Goal: Use online tool/utility: Utilize a website feature to perform a specific function

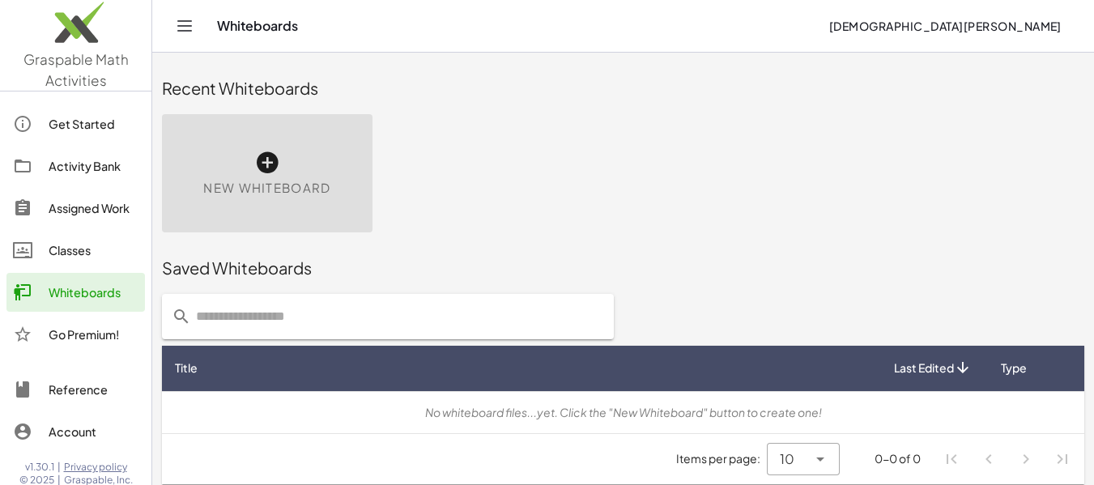
click at [250, 169] on div "New Whiteboard" at bounding box center [267, 173] width 210 height 118
click at [262, 169] on icon at bounding box center [267, 163] width 26 height 26
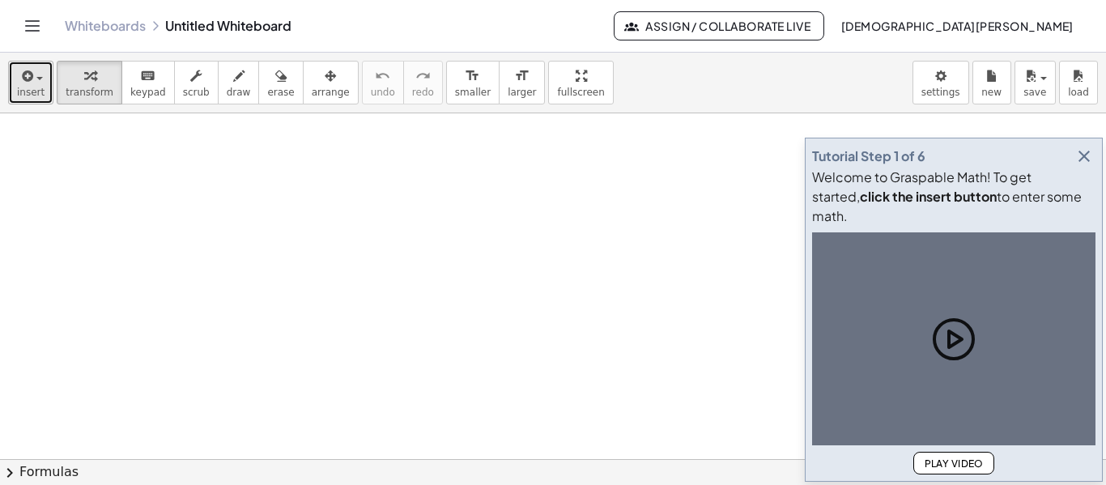
click at [22, 96] on span "insert" at bounding box center [31, 92] width 28 height 11
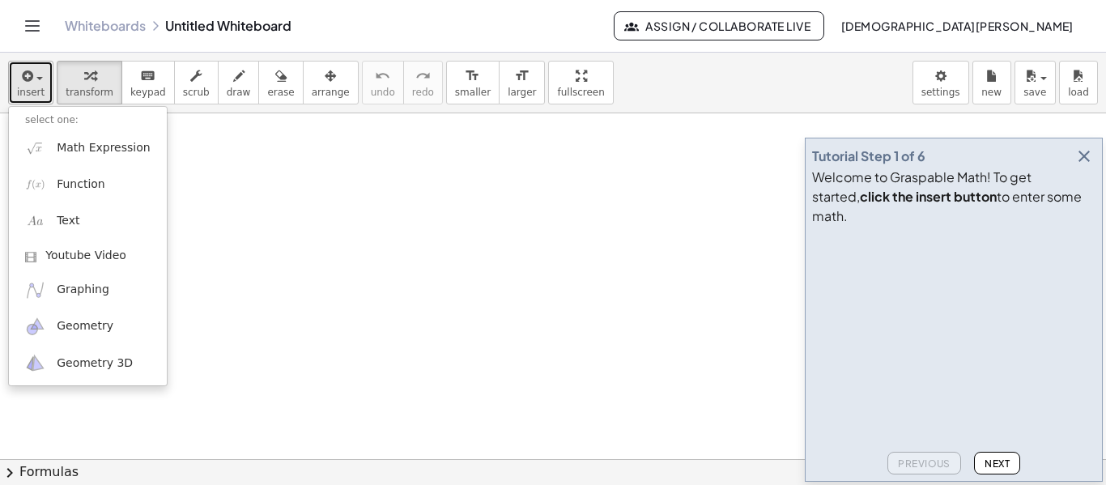
click at [22, 96] on span "insert" at bounding box center [31, 92] width 28 height 11
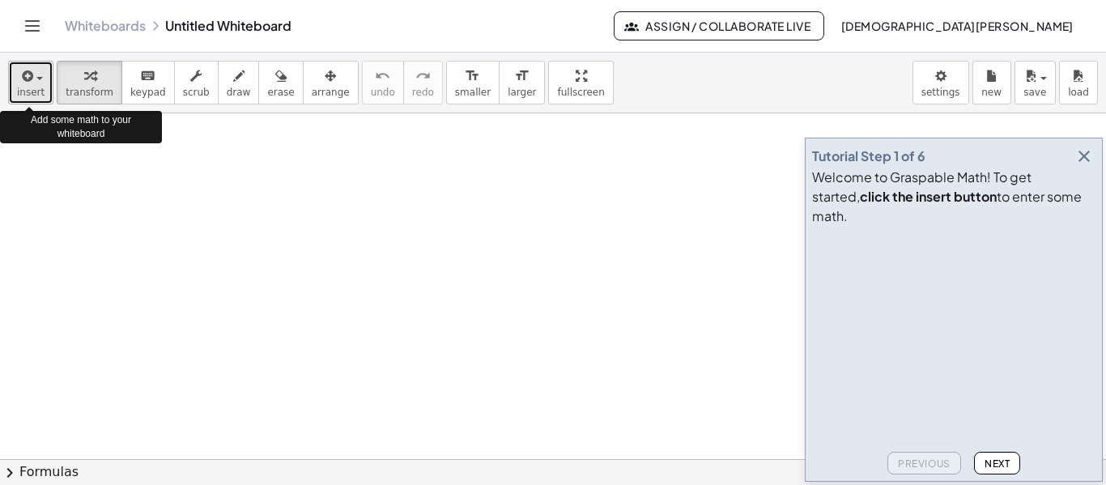
click at [22, 96] on span "insert" at bounding box center [31, 92] width 28 height 11
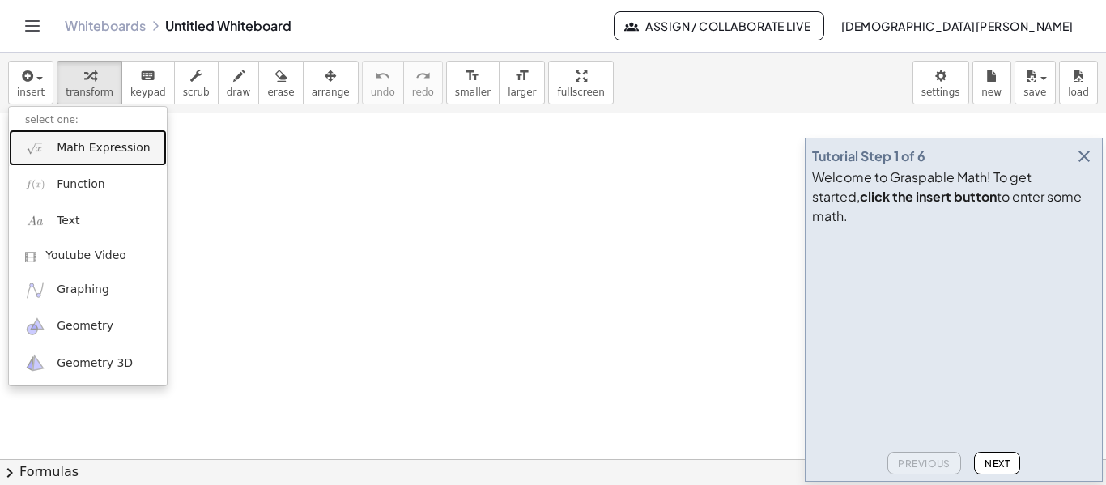
click at [69, 153] on span "Math Expression" at bounding box center [103, 148] width 93 height 16
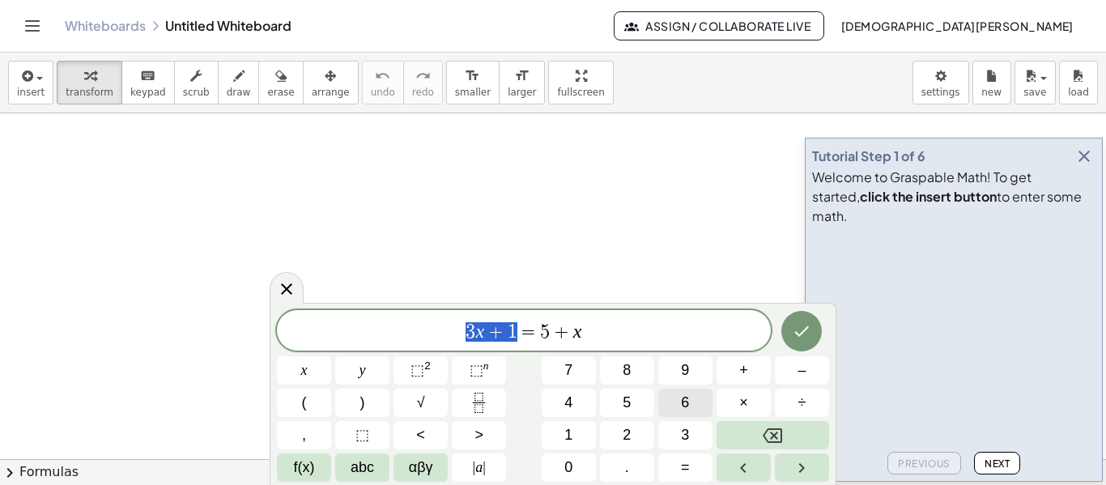
drag, startPoint x: 527, startPoint y: 326, endPoint x: 692, endPoint y: 412, distance: 186.1
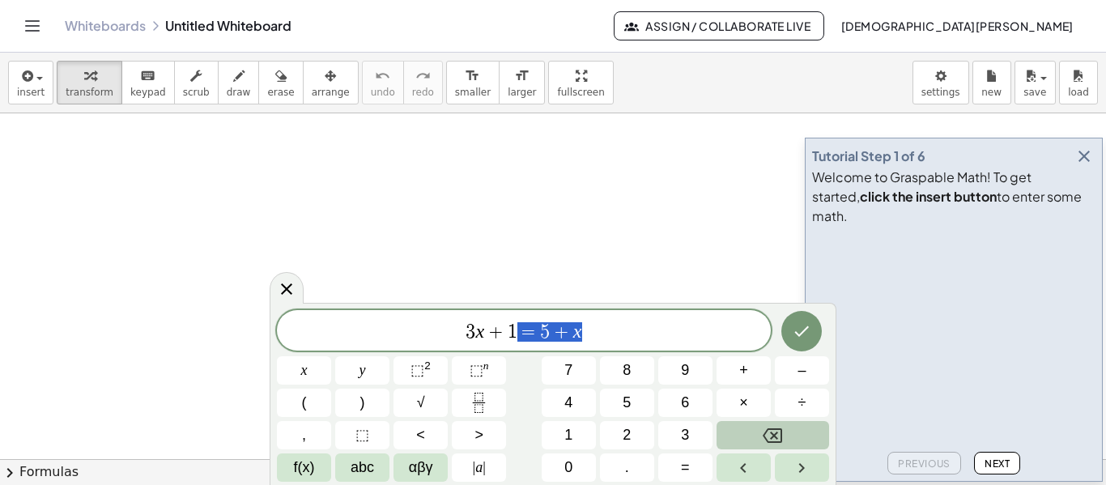
click at [782, 434] on icon "Backspace" at bounding box center [772, 435] width 19 height 15
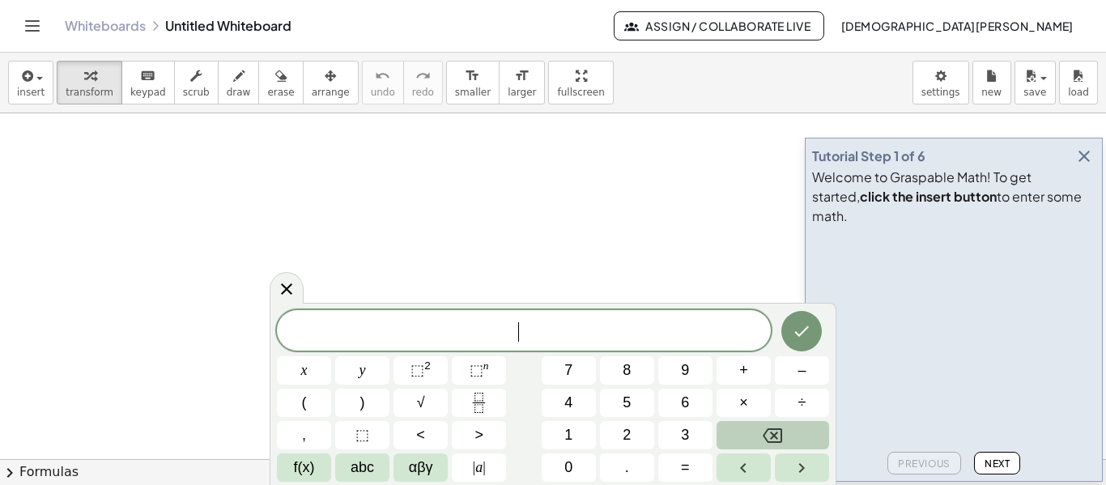
click at [782, 434] on icon "Backspace" at bounding box center [772, 435] width 19 height 15
click at [1091, 166] on icon "button" at bounding box center [1083, 156] width 19 height 19
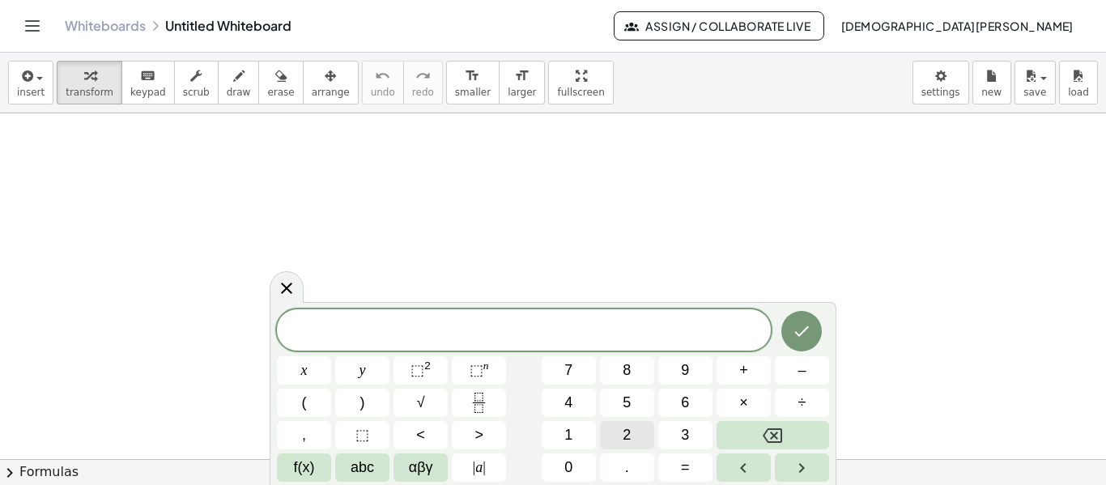
click at [636, 436] on button "2" at bounding box center [627, 435] width 54 height 28
click at [732, 407] on button "×" at bounding box center [744, 403] width 54 height 28
click at [417, 473] on span "αβγ" at bounding box center [421, 468] width 24 height 22
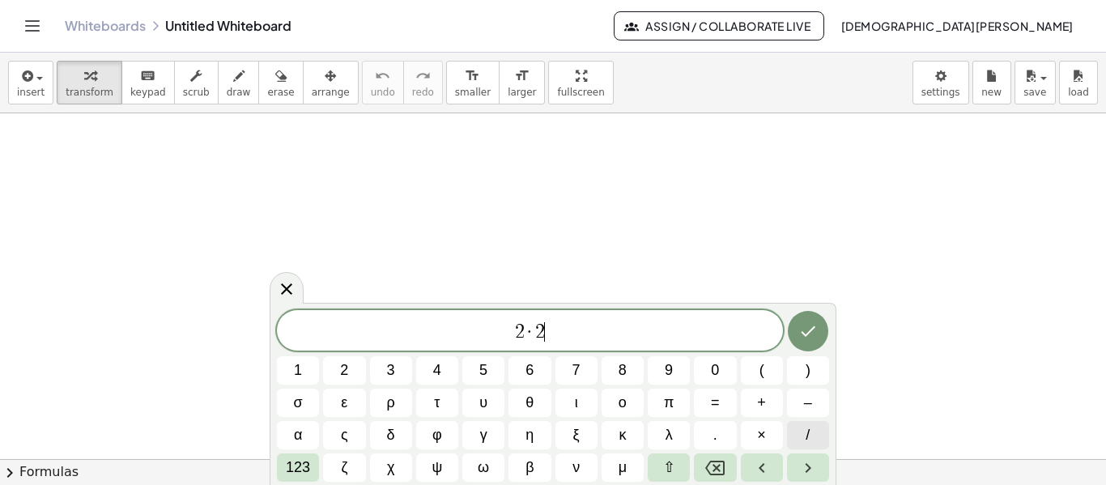
click at [810, 434] on button "/" at bounding box center [808, 435] width 42 height 28
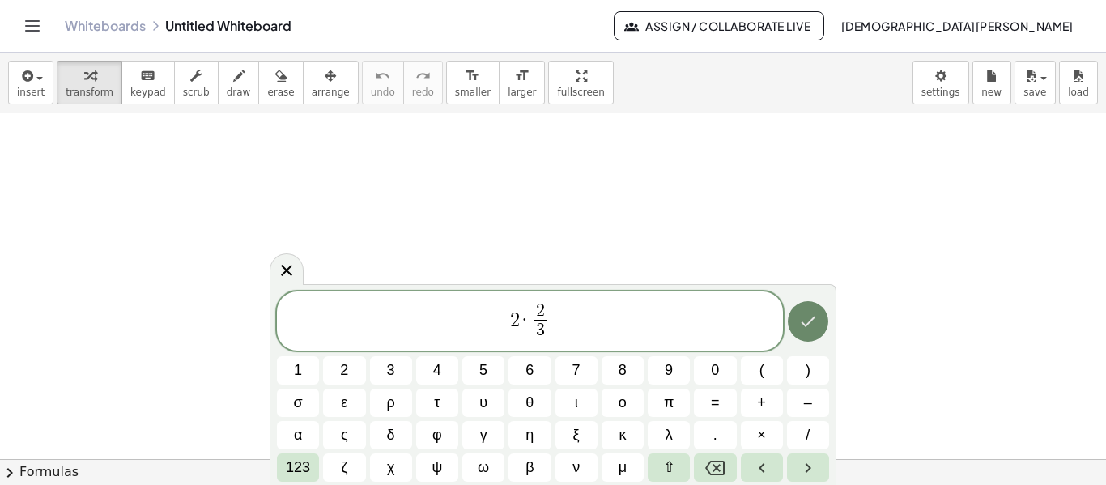
click at [808, 327] on icon "Done" at bounding box center [807, 321] width 19 height 19
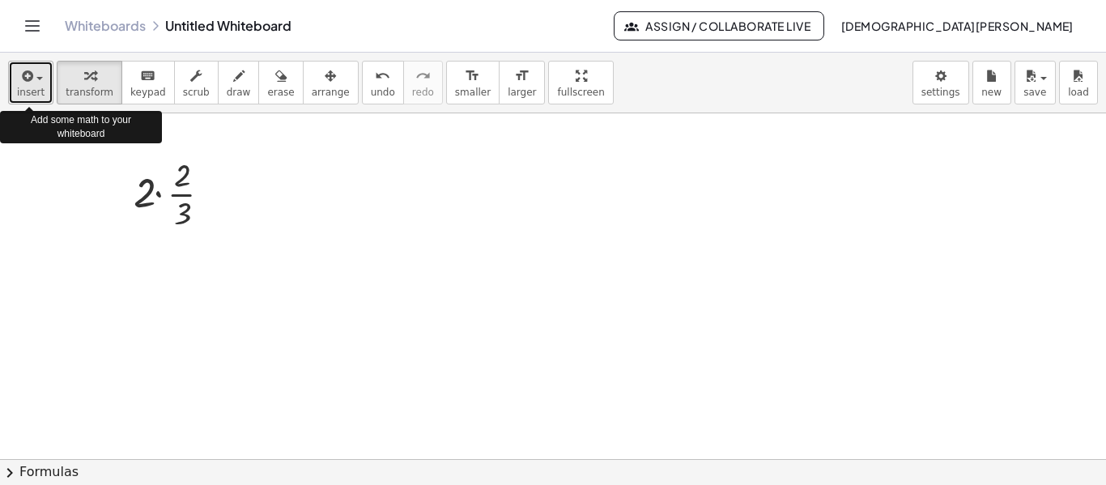
click at [33, 78] on span "button" at bounding box center [34, 77] width 3 height 11
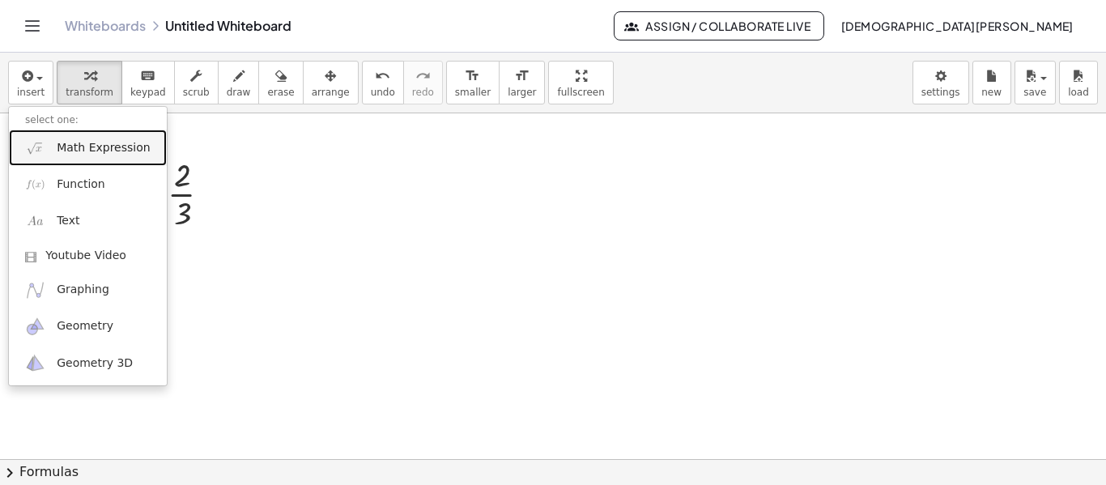
click at [96, 144] on span "Math Expression" at bounding box center [103, 148] width 93 height 16
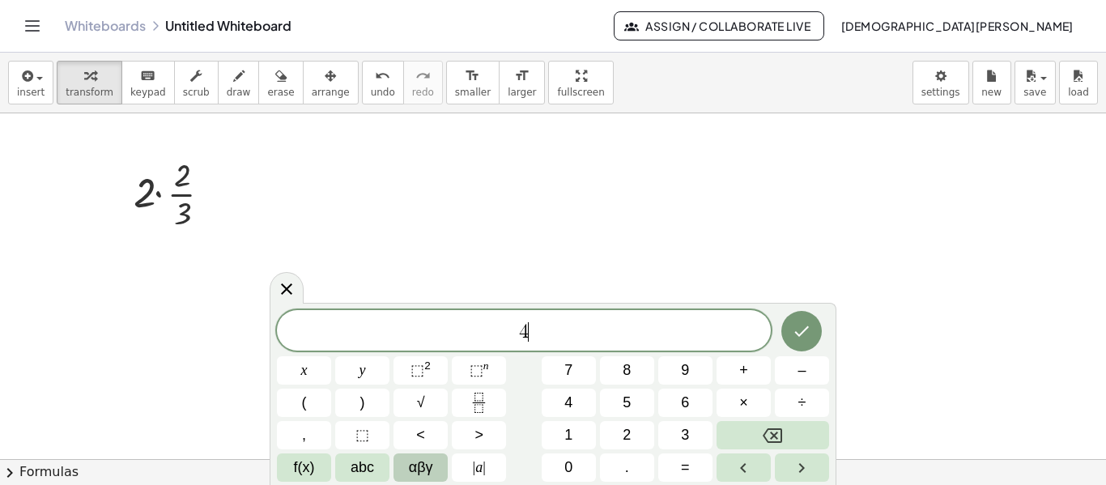
click at [440, 464] on button "αβγ" at bounding box center [420, 467] width 54 height 28
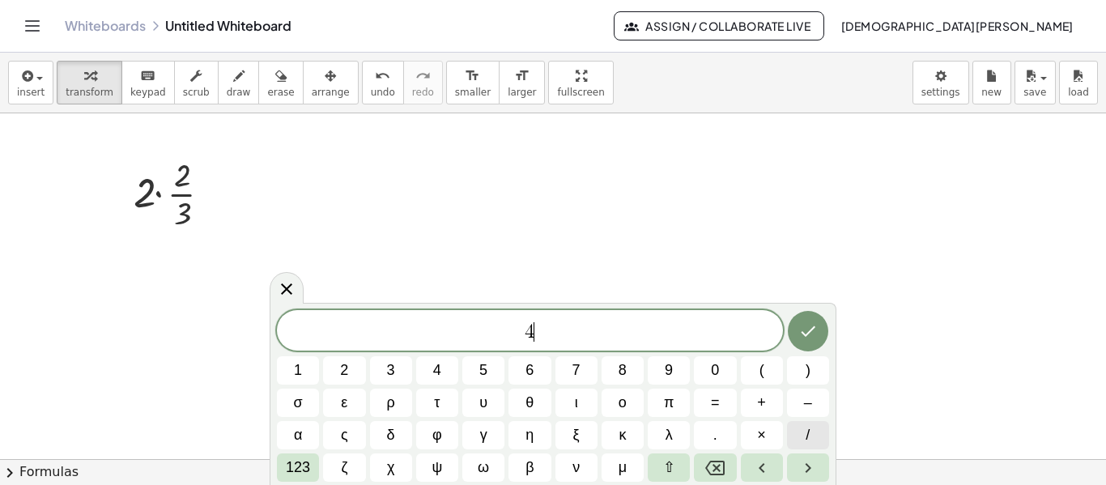
click at [806, 427] on span "/" at bounding box center [808, 435] width 4 height 22
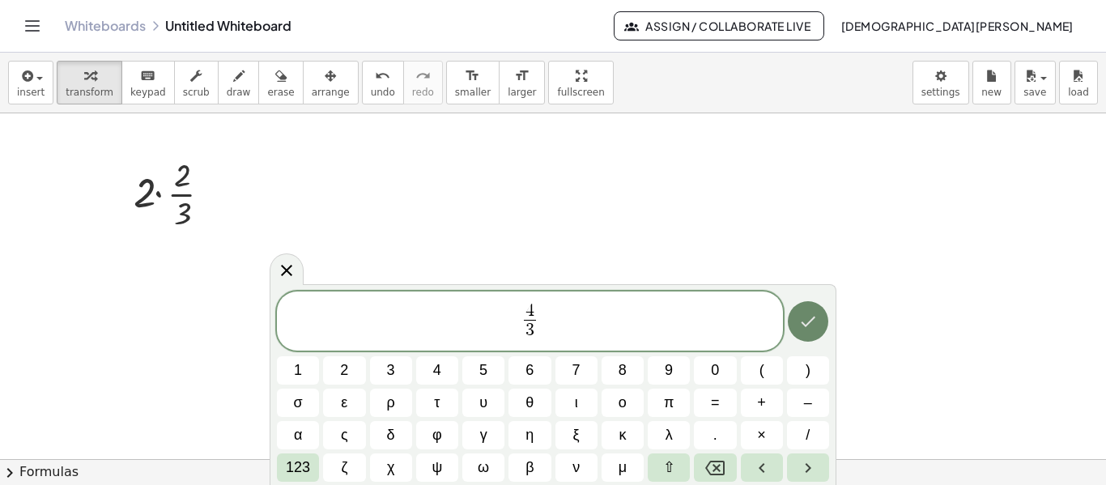
click at [814, 327] on icon "Done" at bounding box center [807, 321] width 19 height 19
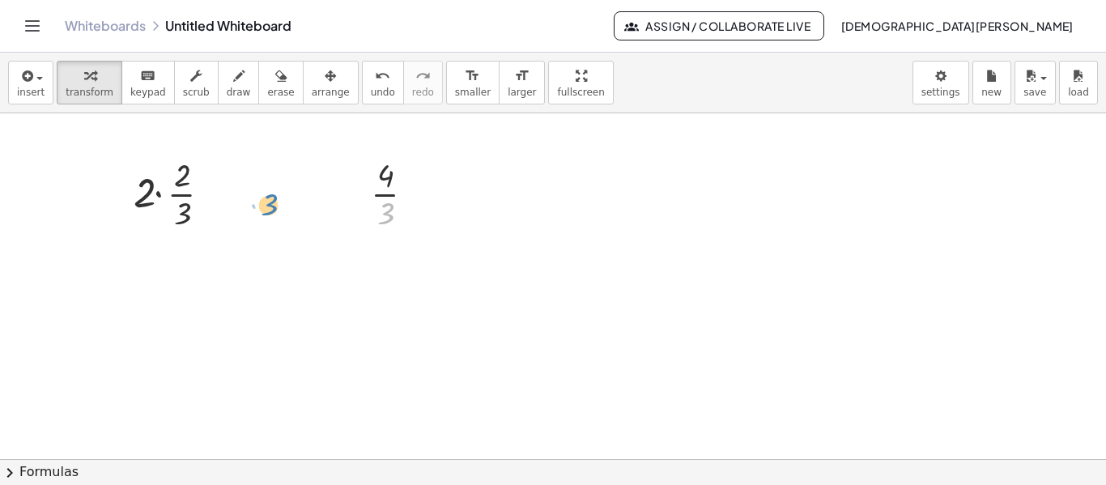
drag, startPoint x: 398, startPoint y: 206, endPoint x: 276, endPoint y: 193, distance: 122.2
click at [276, 193] on div "· 2 · · 2 · 3 · 3 · 4 · 3" at bounding box center [553, 458] width 1106 height 691
click at [384, 184] on div at bounding box center [399, 192] width 73 height 81
drag, startPoint x: 384, startPoint y: 184, endPoint x: 239, endPoint y: 167, distance: 145.9
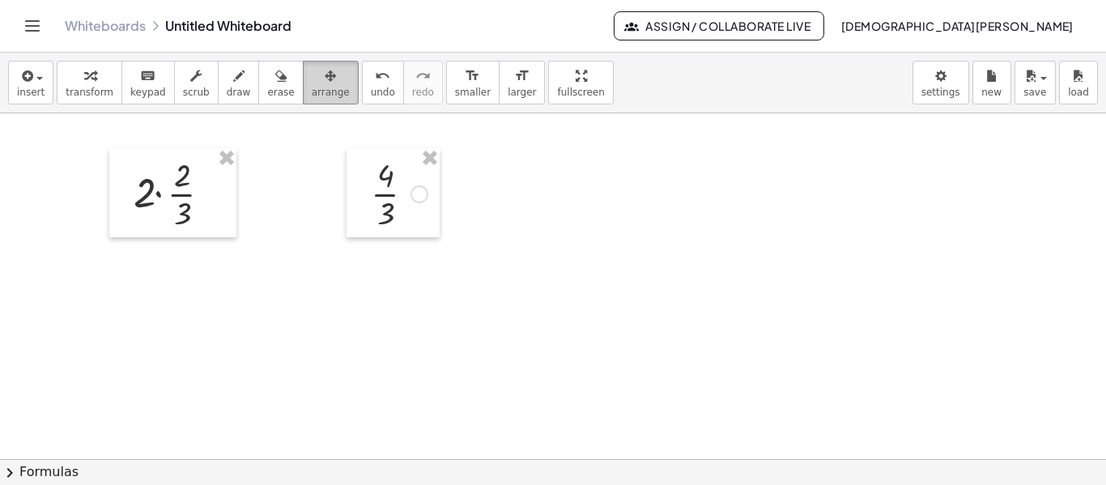
click at [310, 85] on button "arrange" at bounding box center [331, 83] width 56 height 44
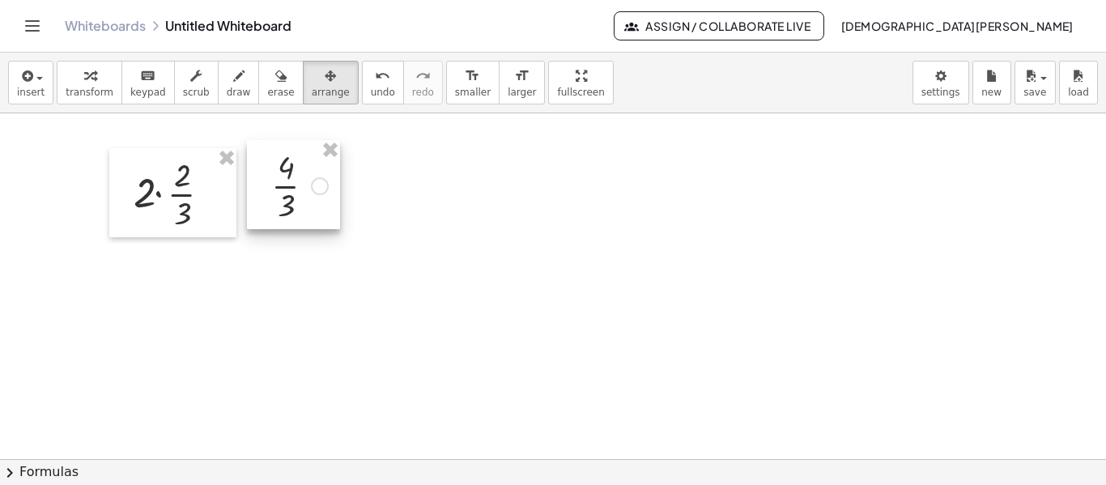
drag, startPoint x: 393, startPoint y: 174, endPoint x: 290, endPoint y: 167, distance: 103.9
click at [290, 167] on div at bounding box center [293, 184] width 93 height 89
click at [448, 213] on div at bounding box center [553, 458] width 1106 height 691
click at [312, 88] on span "arrange" at bounding box center [331, 92] width 38 height 11
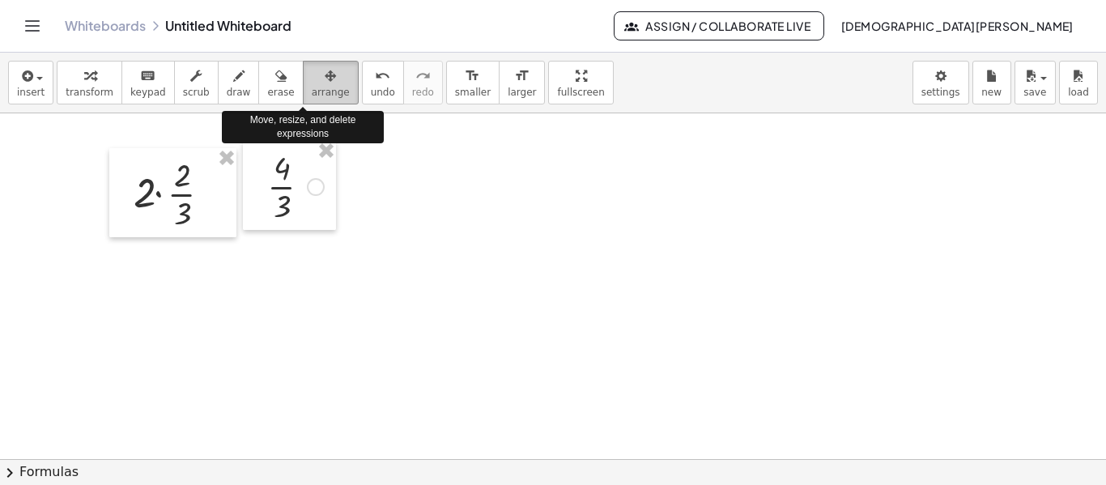
click at [312, 88] on span "arrange" at bounding box center [331, 92] width 38 height 11
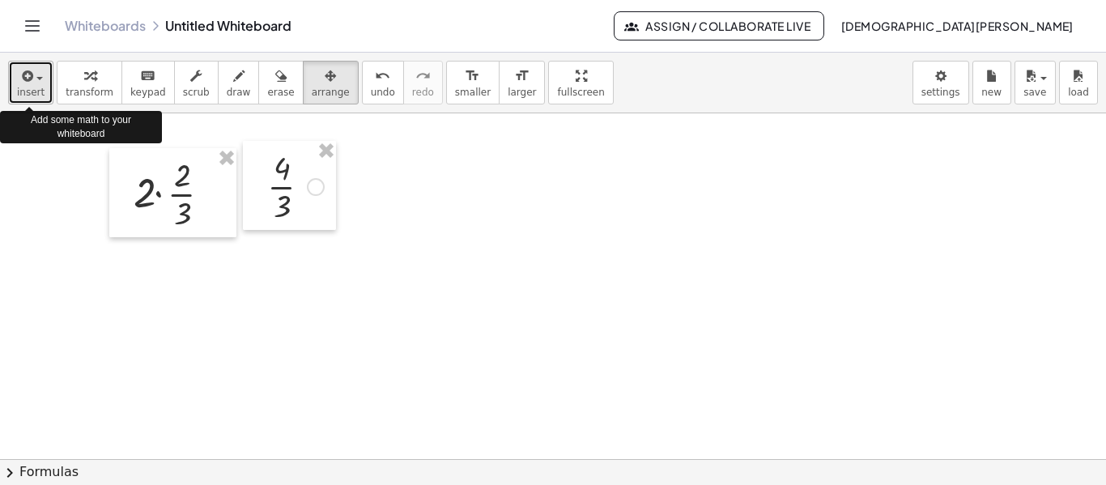
click at [23, 88] on span "insert" at bounding box center [31, 92] width 28 height 11
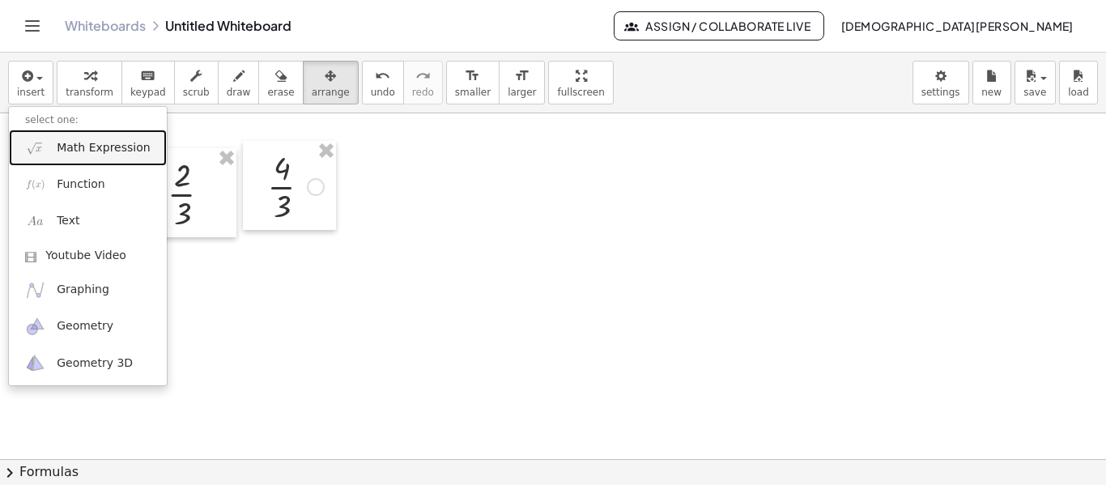
click at [90, 147] on span "Math Expression" at bounding box center [103, 148] width 93 height 16
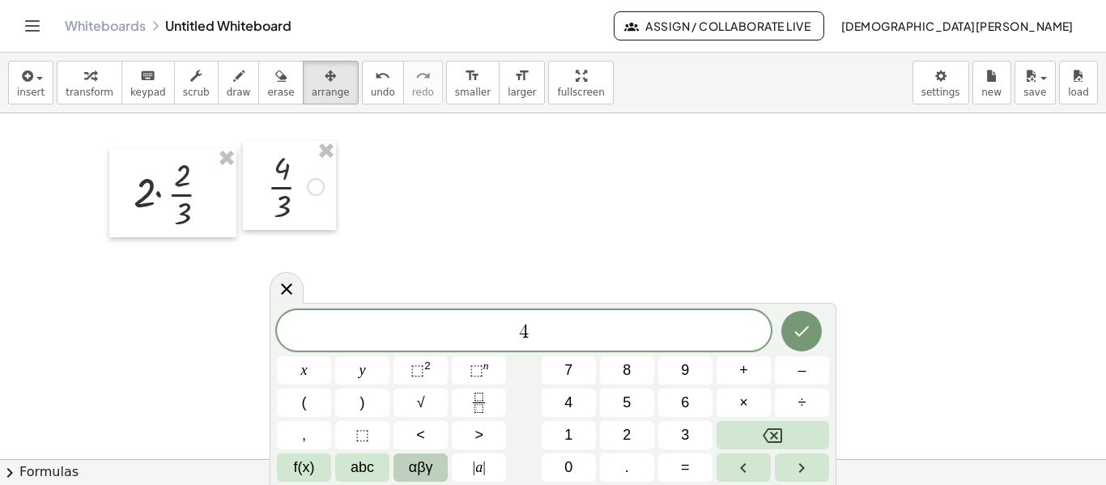
click at [431, 475] on span "αβγ" at bounding box center [421, 468] width 24 height 22
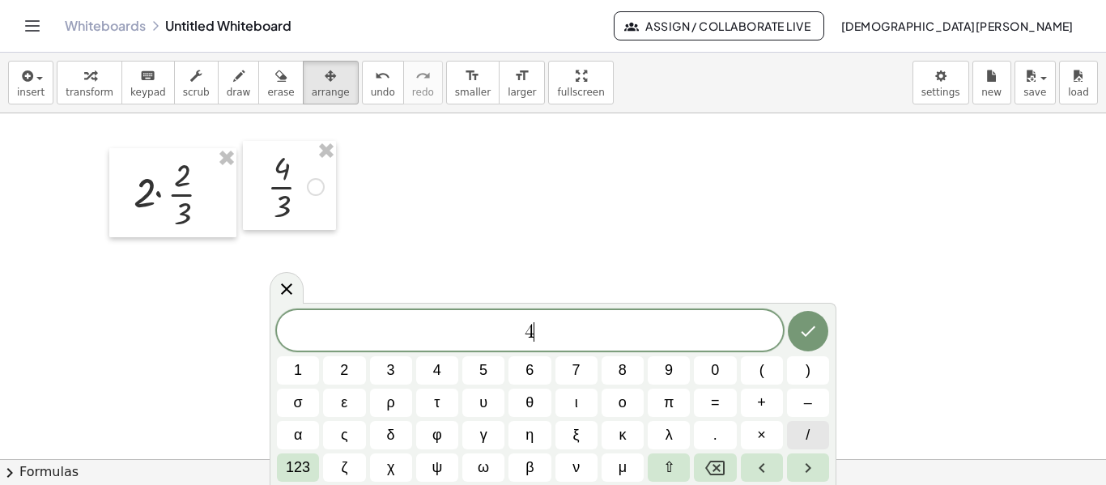
click at [813, 433] on button "/" at bounding box center [808, 435] width 42 height 28
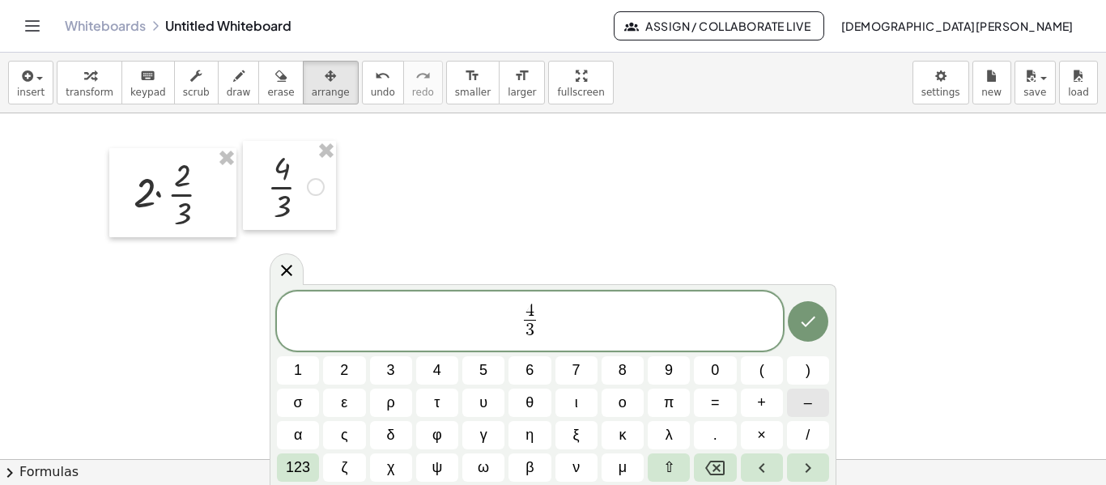
click at [809, 414] on button "–" at bounding box center [808, 403] width 42 height 28
click at [806, 435] on span "/" at bounding box center [808, 435] width 4 height 22
click at [806, 330] on icon "Done" at bounding box center [807, 321] width 19 height 19
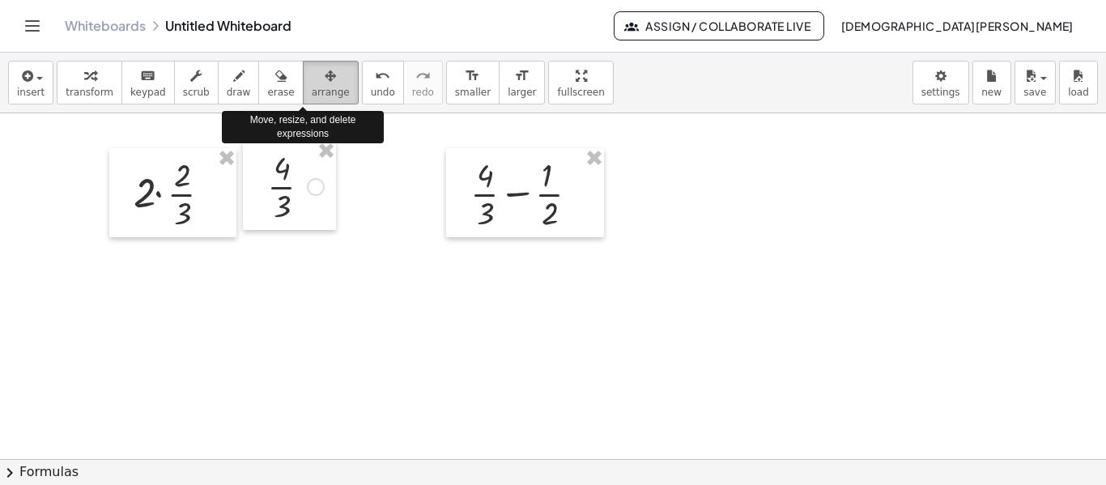
click at [303, 78] on button "arrange" at bounding box center [331, 83] width 56 height 44
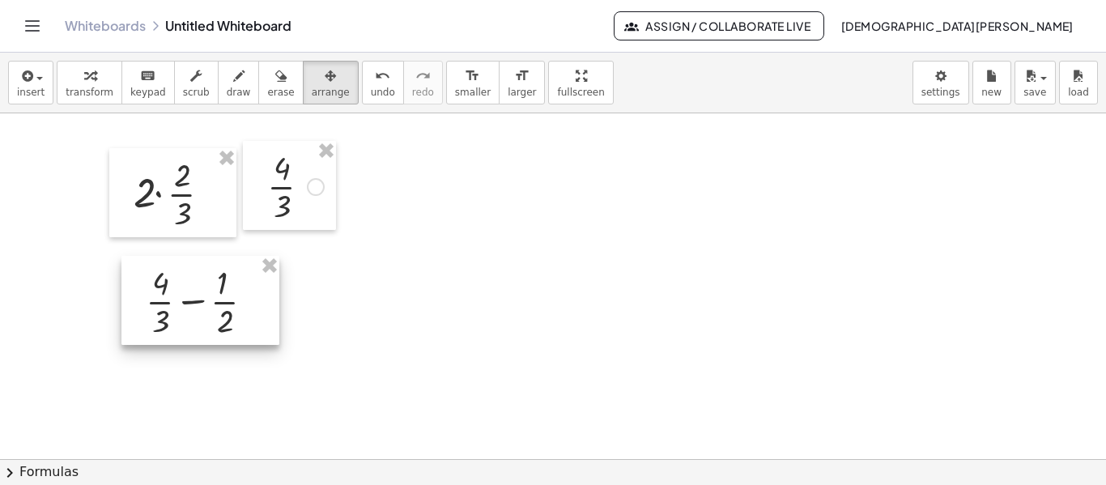
drag, startPoint x: 487, startPoint y: 169, endPoint x: 162, endPoint y: 277, distance: 342.0
click at [162, 277] on div at bounding box center [200, 300] width 158 height 89
click at [389, 307] on div at bounding box center [553, 458] width 1106 height 691
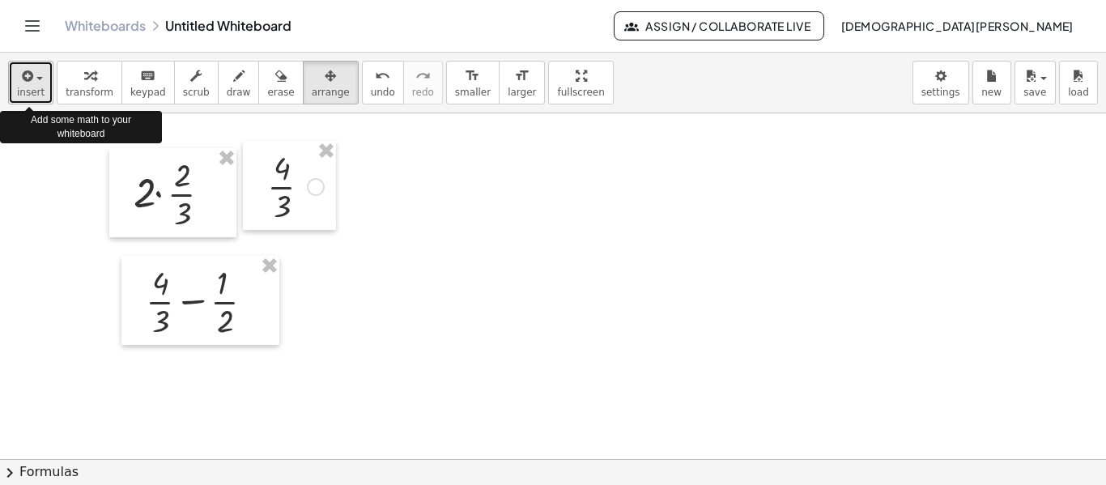
click at [29, 72] on icon "button" at bounding box center [26, 75] width 15 height 19
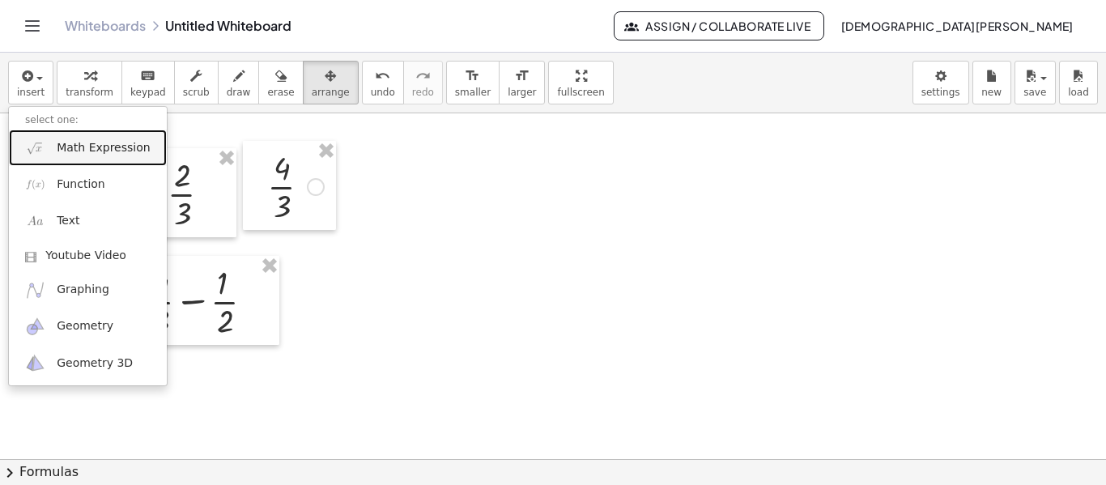
click at [111, 148] on span "Math Expression" at bounding box center [103, 148] width 93 height 16
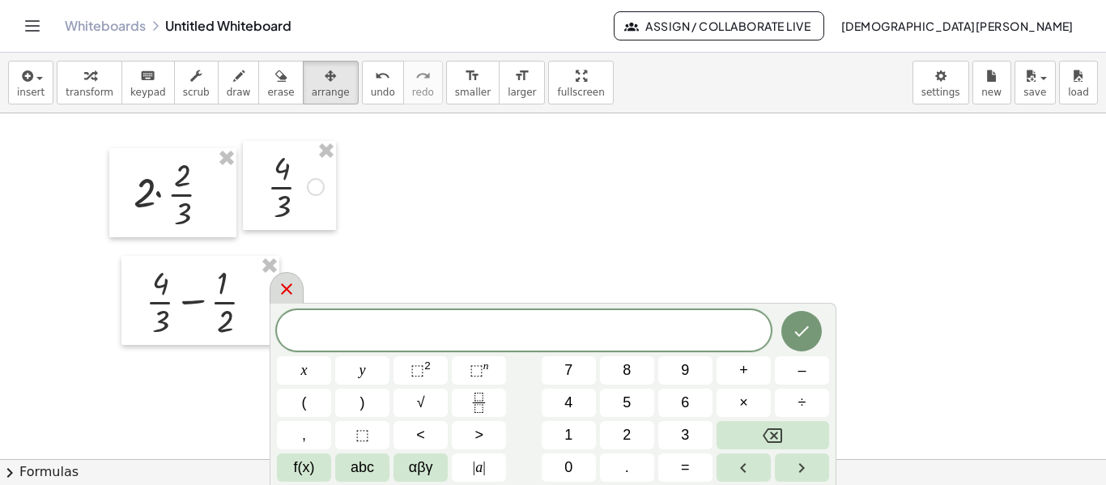
click at [288, 294] on icon at bounding box center [286, 288] width 19 height 19
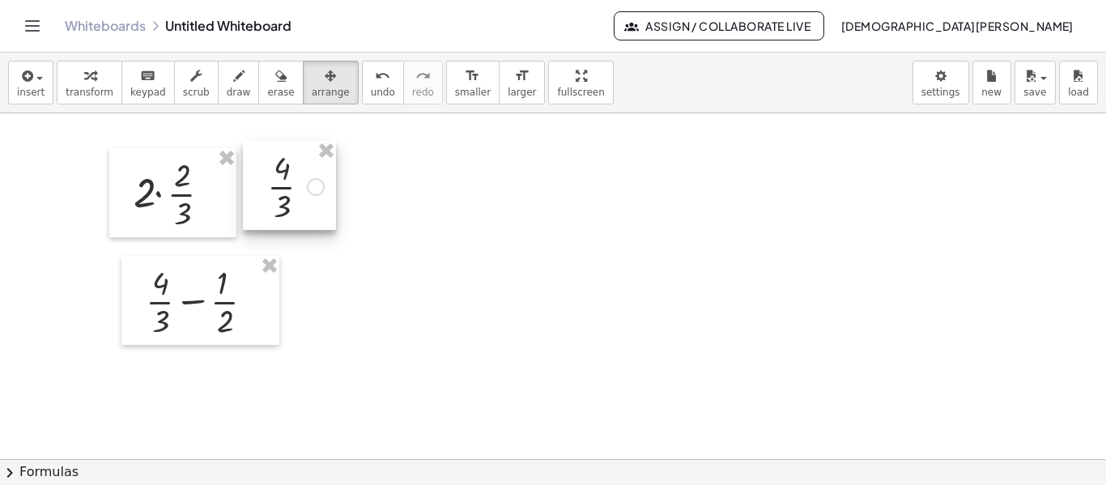
click at [304, 168] on div at bounding box center [289, 185] width 93 height 89
click at [296, 167] on div at bounding box center [289, 185] width 93 height 89
click at [275, 69] on icon "button" at bounding box center [280, 75] width 11 height 19
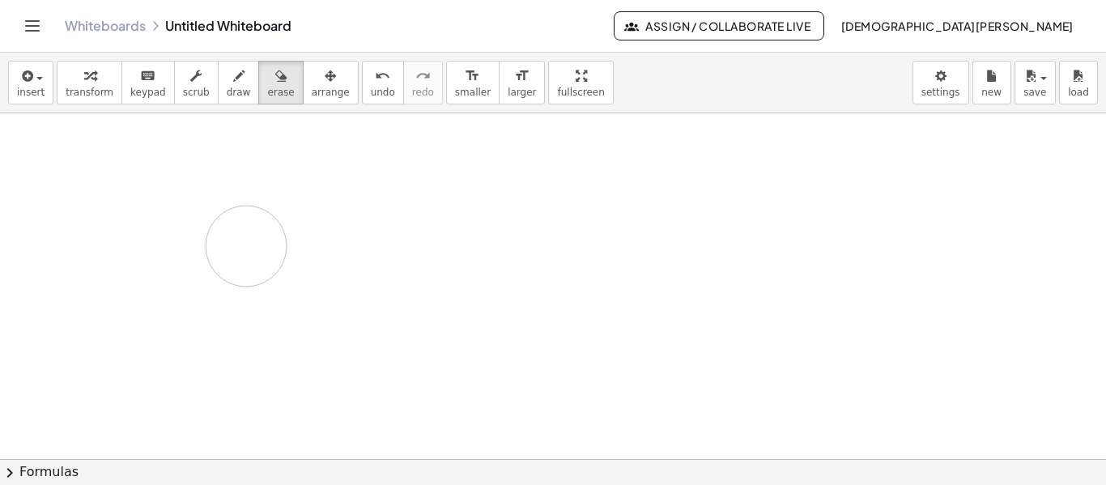
drag, startPoint x: 292, startPoint y: 150, endPoint x: 215, endPoint y: 296, distance: 165.5
click at [215, 296] on div at bounding box center [553, 458] width 1106 height 691
click at [164, 170] on div at bounding box center [553, 458] width 1106 height 691
drag, startPoint x: 147, startPoint y: 202, endPoint x: 113, endPoint y: 274, distance: 79.7
click at [113, 274] on div at bounding box center [553, 458] width 1106 height 691
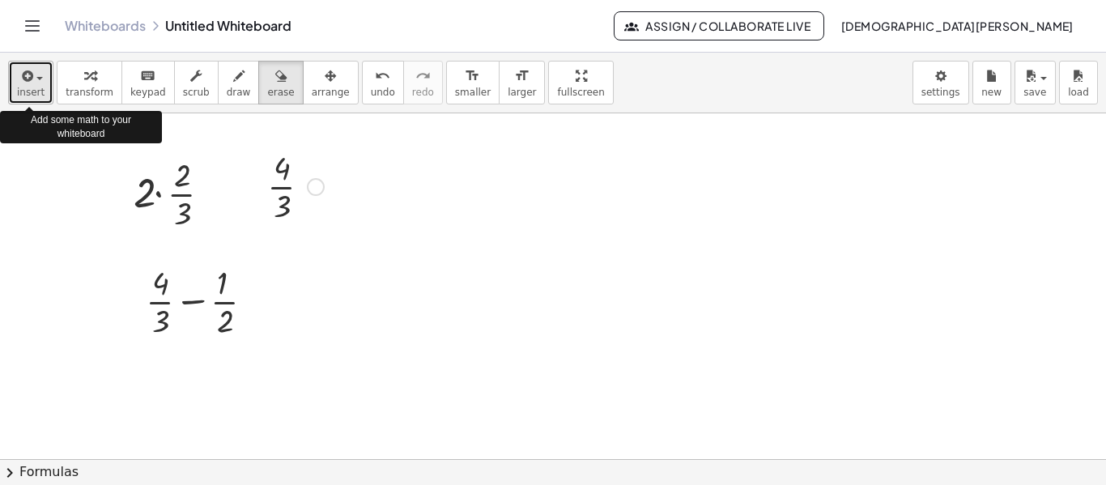
click at [40, 87] on span "insert" at bounding box center [31, 92] width 28 height 11
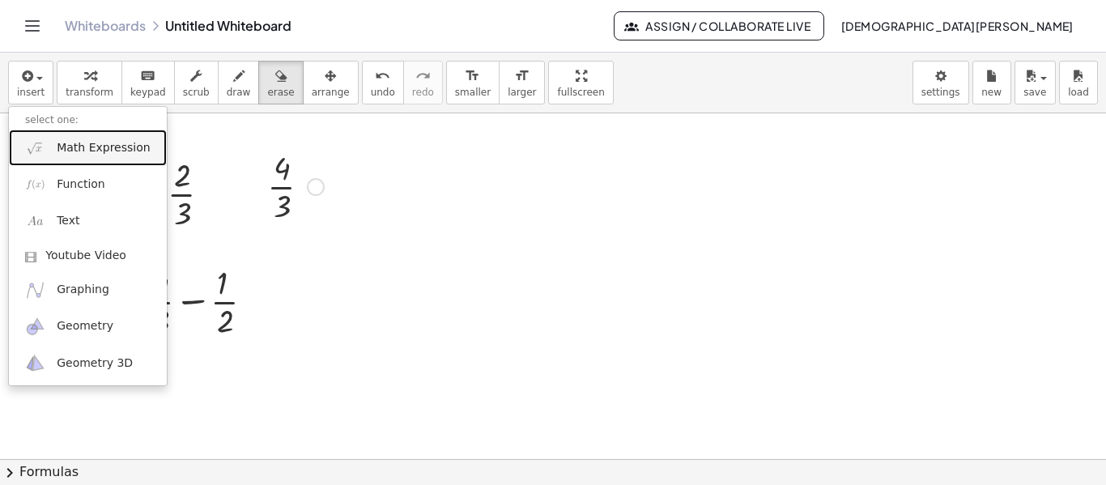
click at [79, 142] on span "Math Expression" at bounding box center [103, 148] width 93 height 16
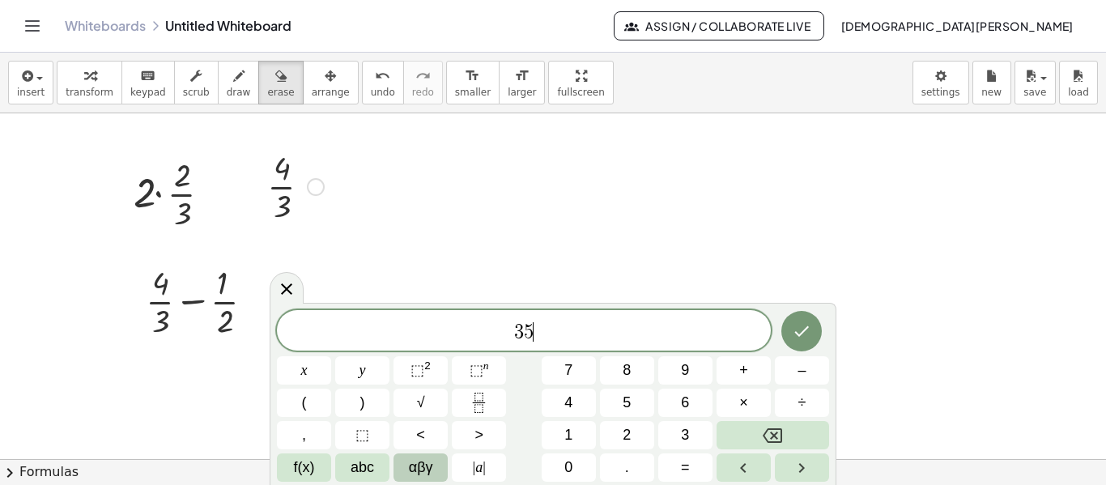
click at [430, 471] on span "αβγ" at bounding box center [421, 468] width 24 height 22
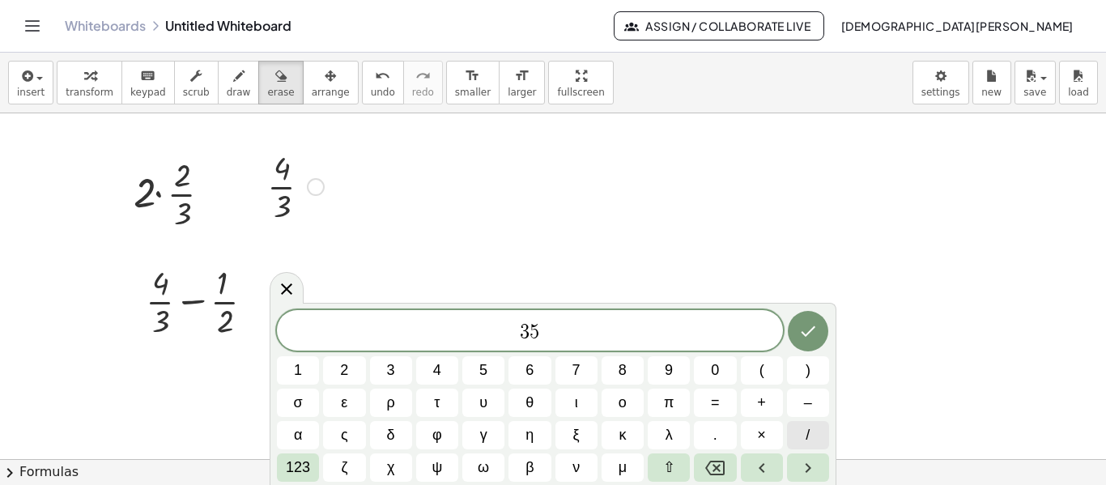
click at [803, 438] on button "/" at bounding box center [808, 435] width 42 height 28
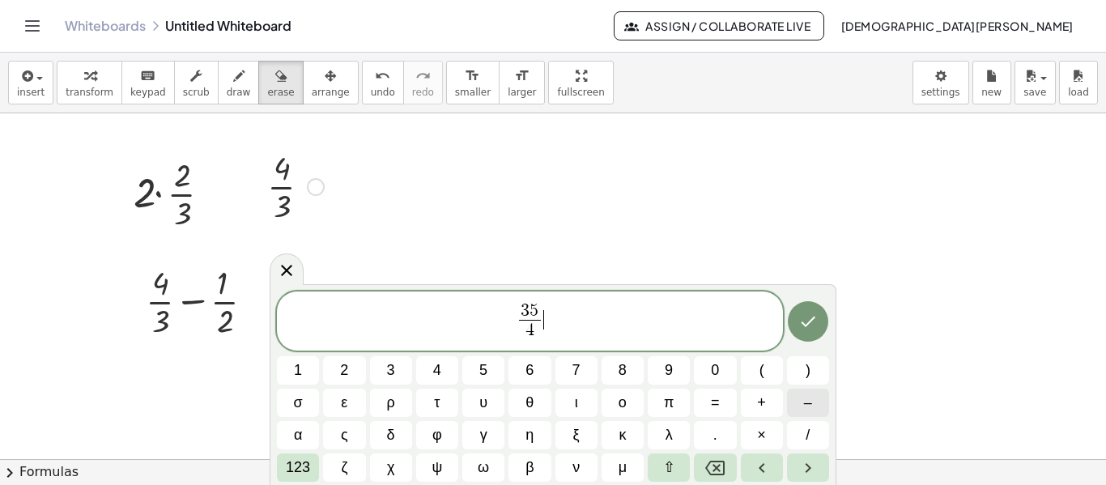
click at [808, 393] on span "–" at bounding box center [808, 403] width 8 height 22
click at [804, 433] on button "/" at bounding box center [808, 435] width 42 height 28
click at [709, 402] on button "=" at bounding box center [715, 403] width 42 height 28
click at [798, 326] on icon "Done" at bounding box center [807, 321] width 19 height 19
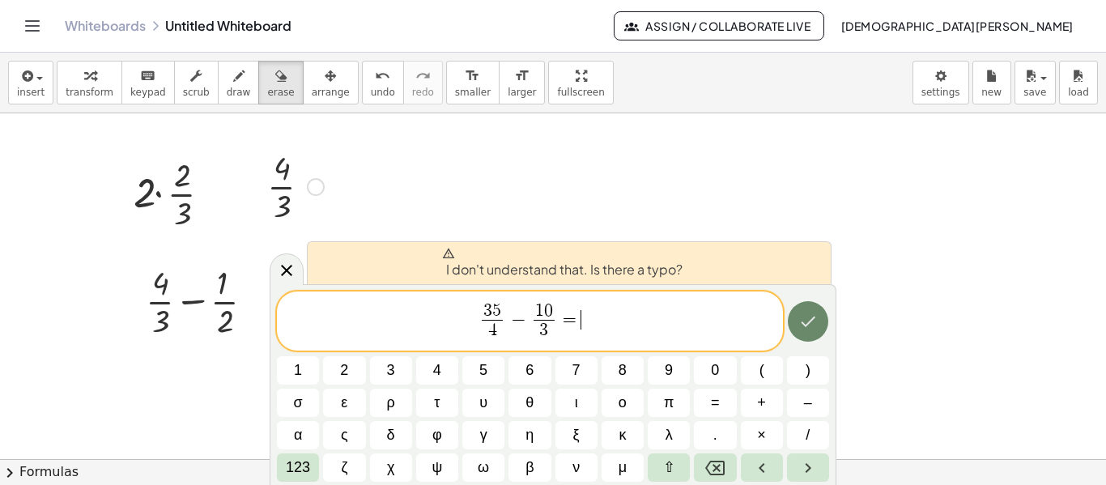
click at [810, 326] on icon "Done" at bounding box center [807, 321] width 19 height 19
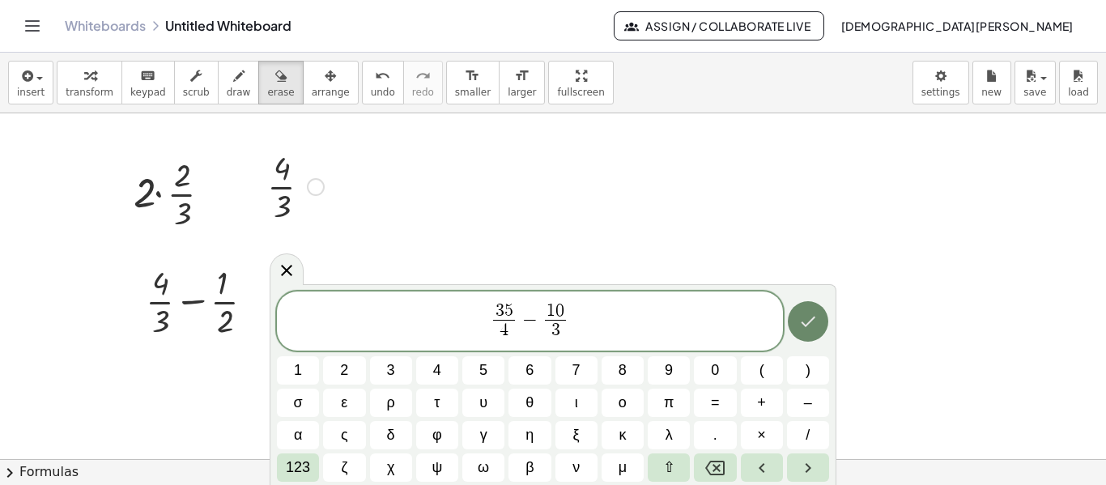
click at [804, 319] on icon "Done" at bounding box center [807, 321] width 19 height 19
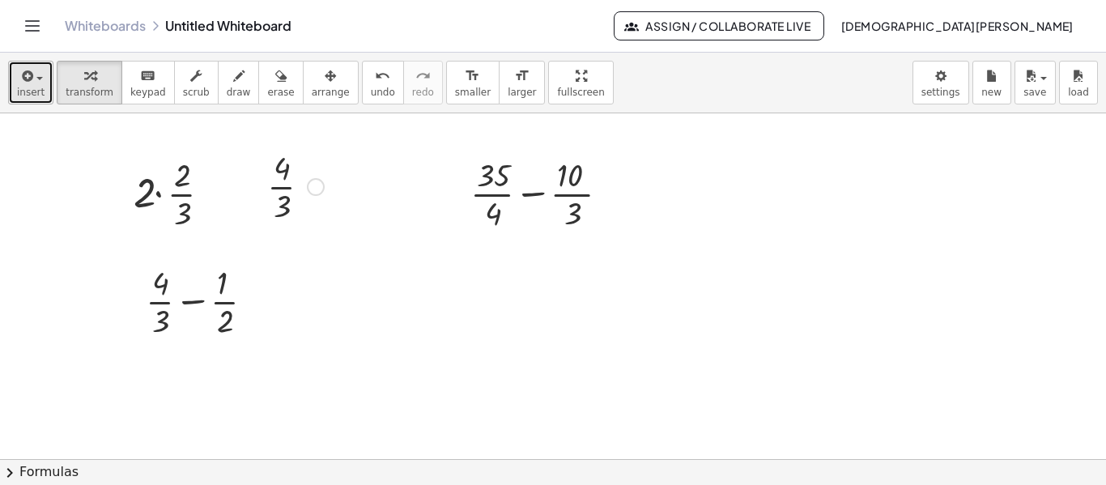
click at [23, 87] on span "insert" at bounding box center [31, 92] width 28 height 11
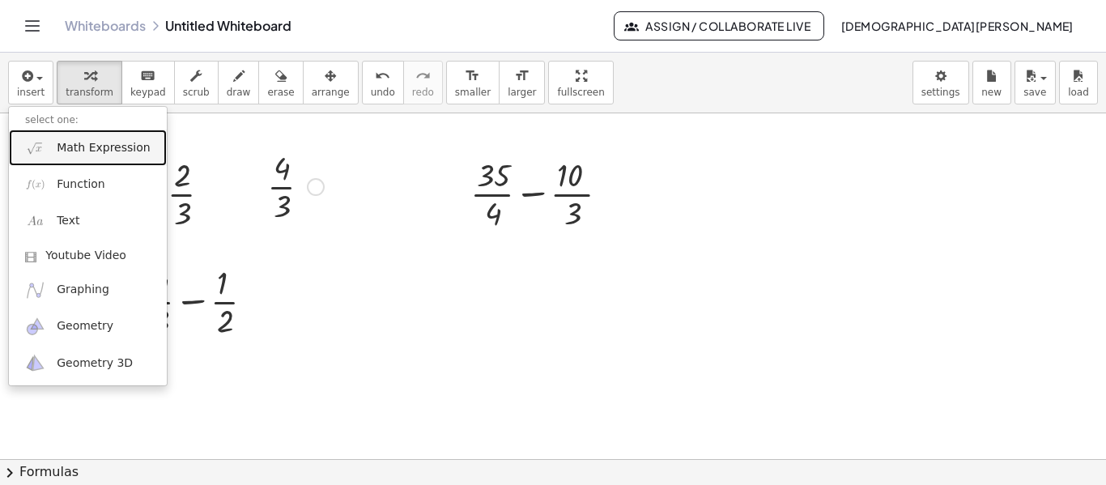
click at [79, 156] on link "Math Expression" at bounding box center [88, 148] width 158 height 36
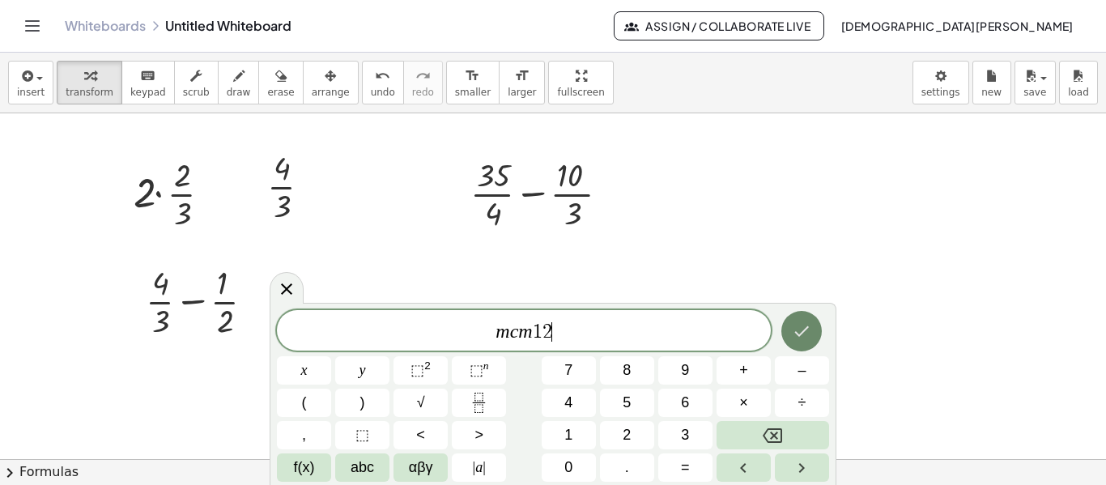
click at [800, 338] on icon "Done" at bounding box center [801, 330] width 19 height 19
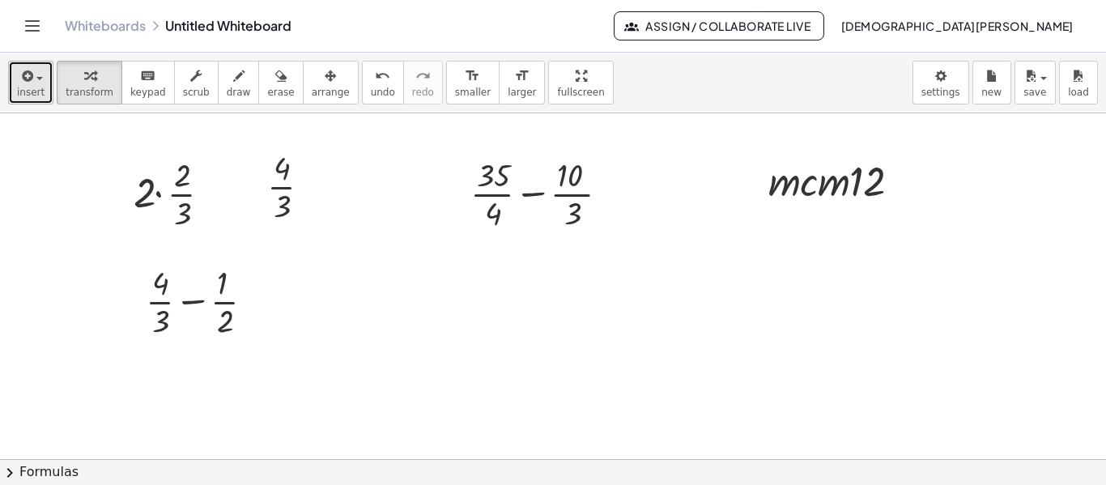
click at [25, 90] on span "insert" at bounding box center [31, 92] width 28 height 11
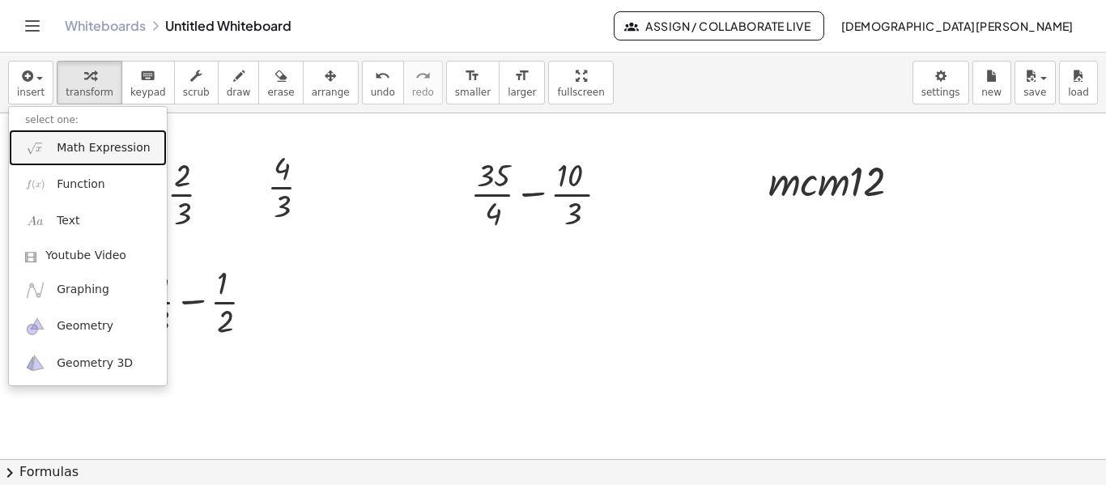
click at [72, 143] on span "Math Expression" at bounding box center [103, 148] width 93 height 16
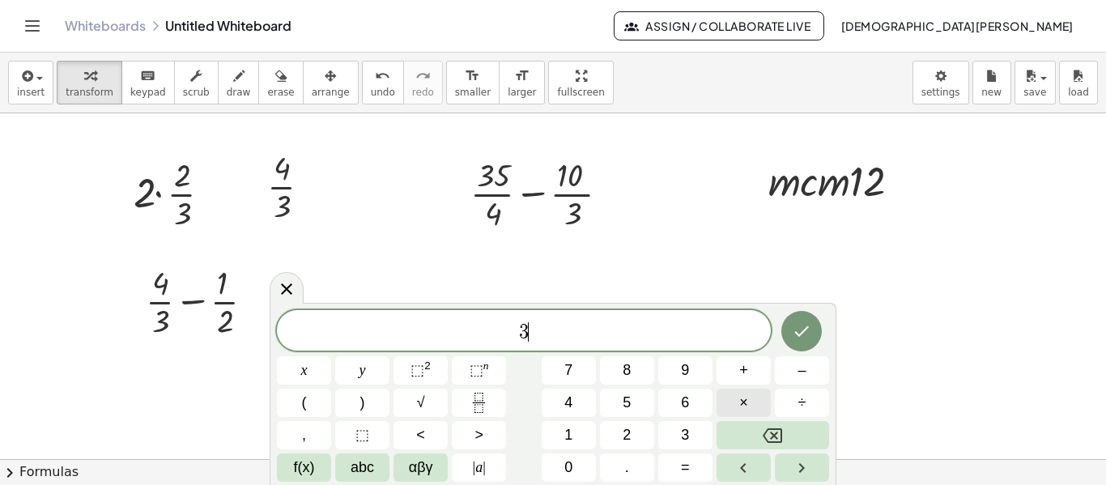
click at [745, 389] on button "×" at bounding box center [744, 403] width 54 height 28
click at [799, 368] on span "–" at bounding box center [801, 370] width 8 height 22
click at [803, 346] on button "Done" at bounding box center [801, 331] width 40 height 40
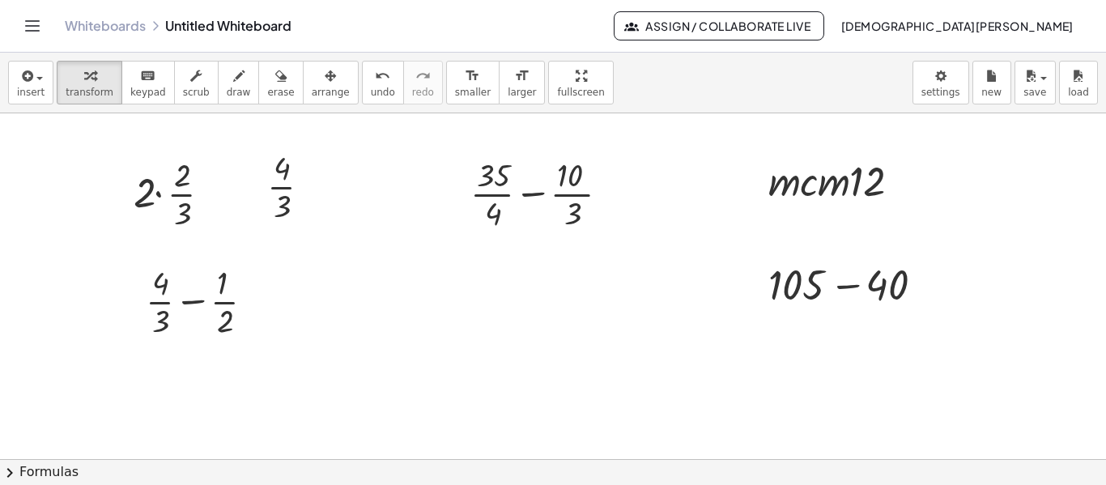
scroll to position [83, 0]
